Goal: Task Accomplishment & Management: Manage account settings

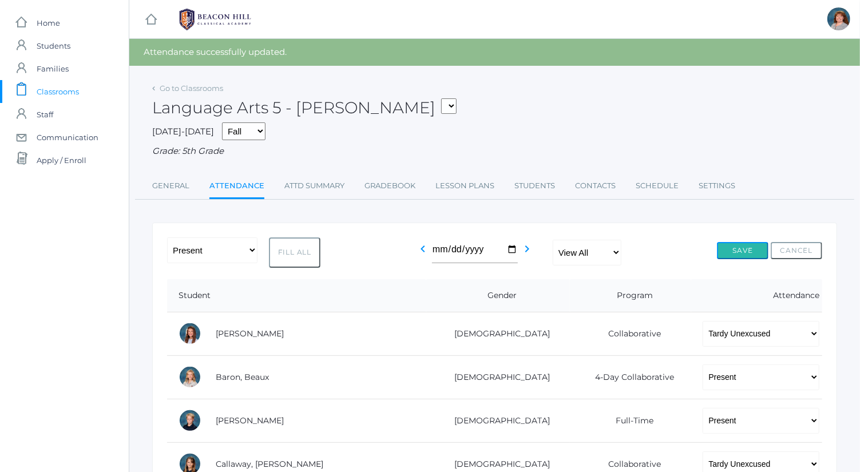
click at [733, 249] on button "Save" at bounding box center [743, 250] width 52 height 17
click at [730, 254] on button "Save" at bounding box center [743, 250] width 52 height 17
